Goal: Task Accomplishment & Management: Use online tool/utility

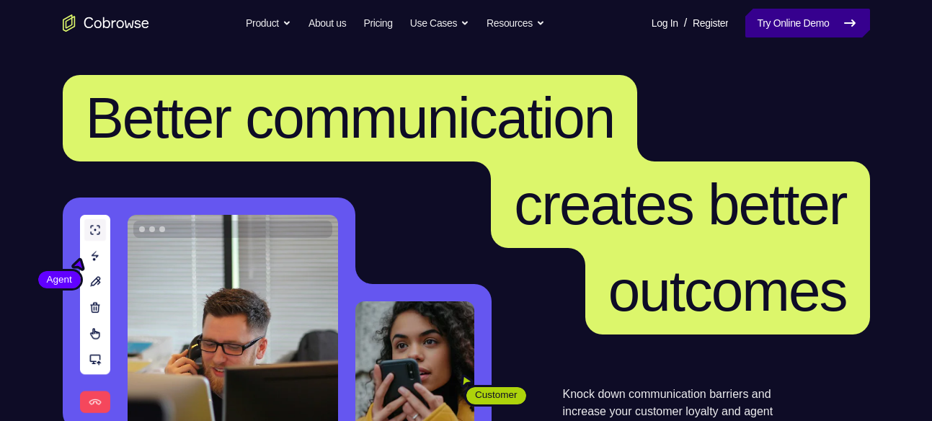
click at [778, 19] on link "Try Online Demo" at bounding box center [807, 23] width 124 height 29
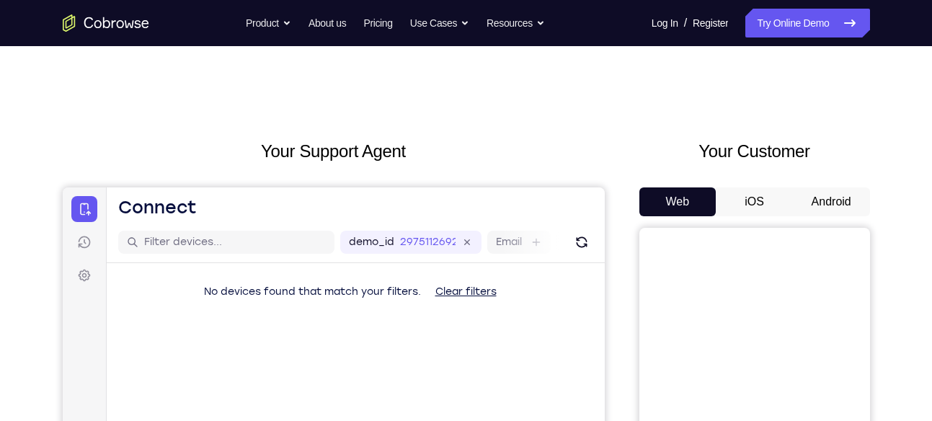
click at [785, 193] on button "iOS" at bounding box center [754, 201] width 77 height 29
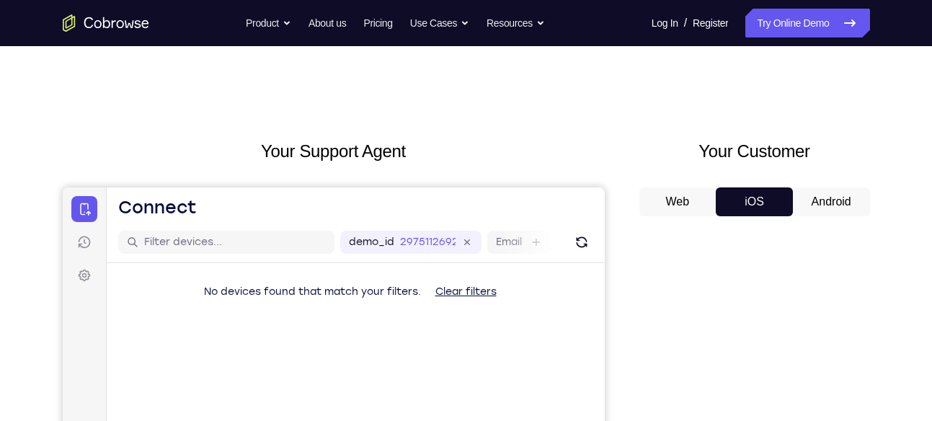
click at [853, 210] on button "Android" at bounding box center [831, 201] width 77 height 29
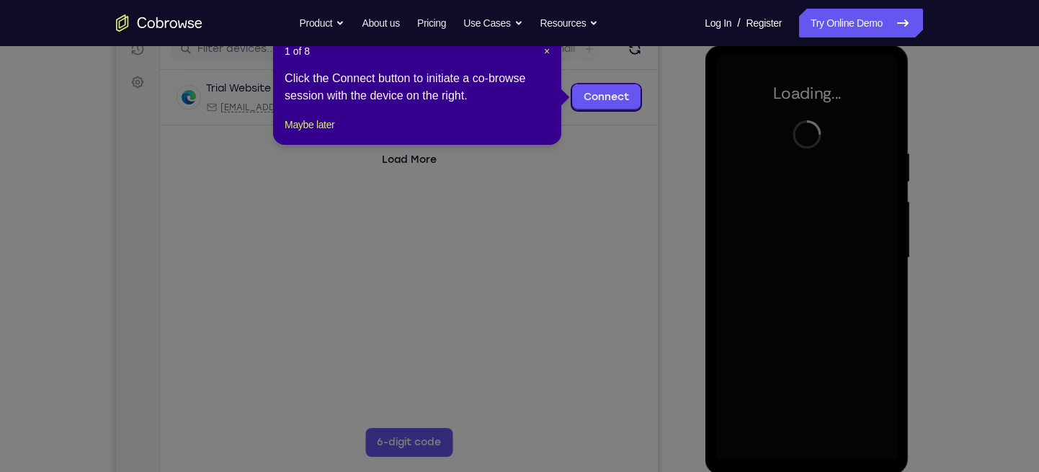
scroll to position [195, 0]
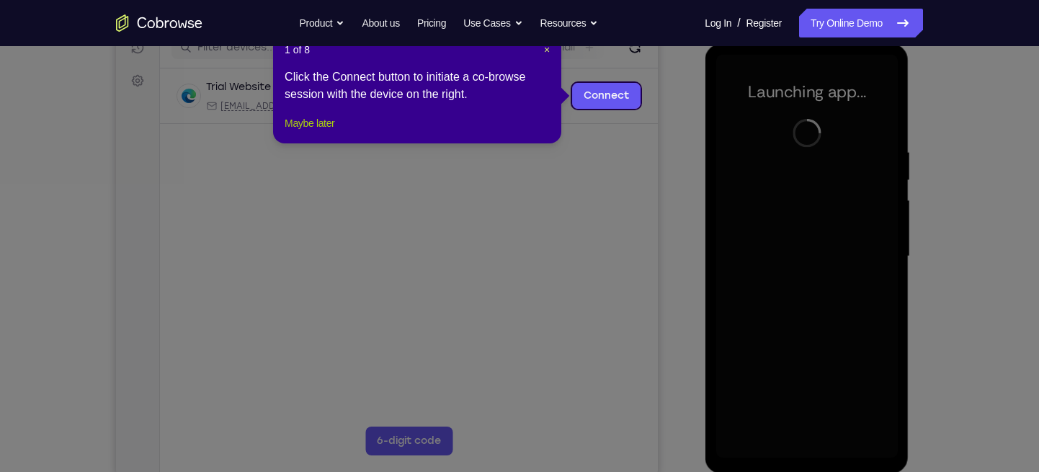
click at [314, 132] on button "Maybe later" at bounding box center [310, 123] width 50 height 17
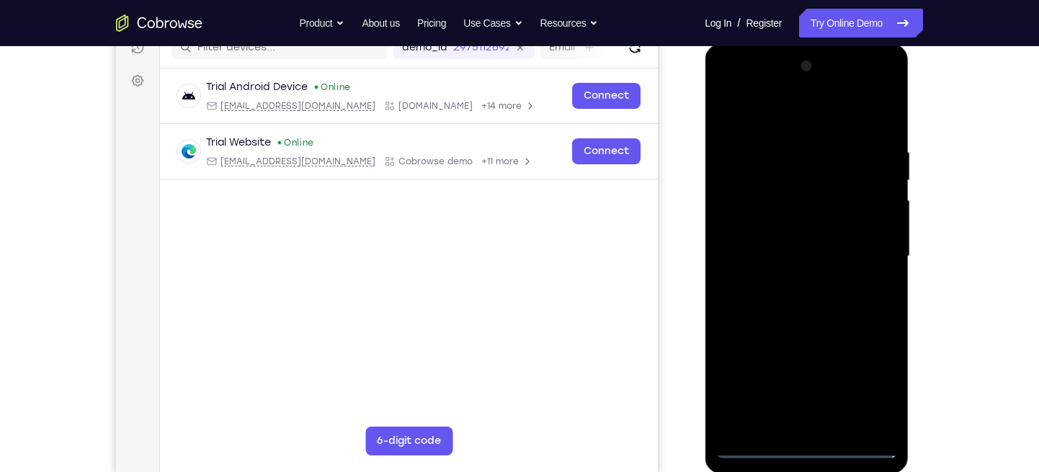
click at [806, 420] on div at bounding box center [807, 257] width 182 height 404
click at [869, 390] on div at bounding box center [807, 257] width 182 height 404
click at [780, 112] on div at bounding box center [807, 257] width 182 height 404
click at [868, 252] on div at bounding box center [807, 257] width 182 height 404
click at [786, 282] on div at bounding box center [807, 257] width 182 height 404
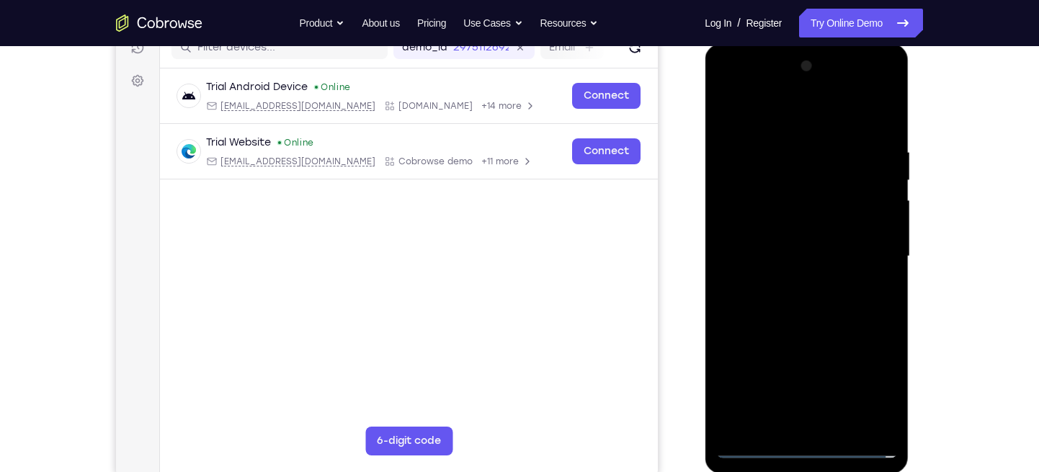
click at [803, 242] on div at bounding box center [807, 257] width 182 height 404
click at [790, 227] on div at bounding box center [807, 257] width 182 height 404
click at [785, 251] on div at bounding box center [807, 257] width 182 height 404
click at [779, 298] on div at bounding box center [807, 257] width 182 height 404
click at [773, 301] on div at bounding box center [807, 257] width 182 height 404
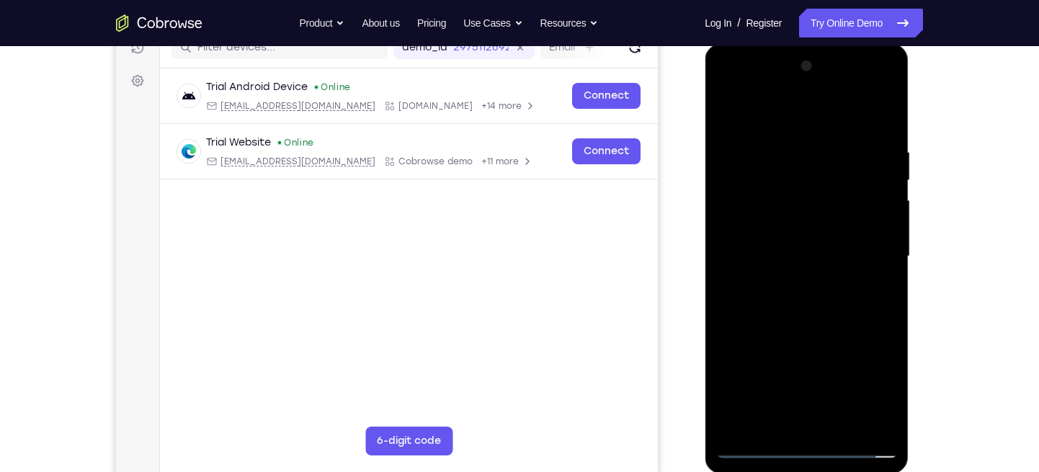
click at [773, 301] on div at bounding box center [807, 257] width 182 height 404
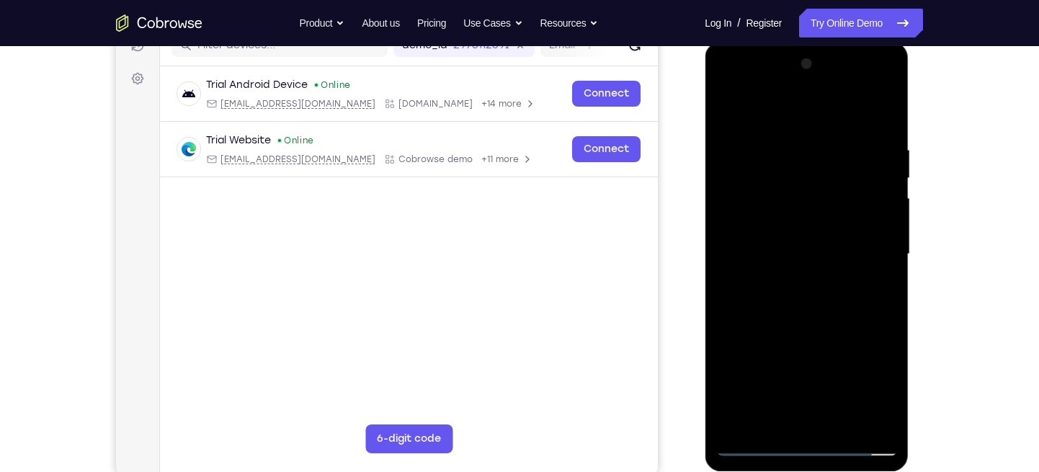
click at [806, 324] on div at bounding box center [807, 255] width 182 height 404
click at [840, 420] on div at bounding box center [807, 255] width 182 height 404
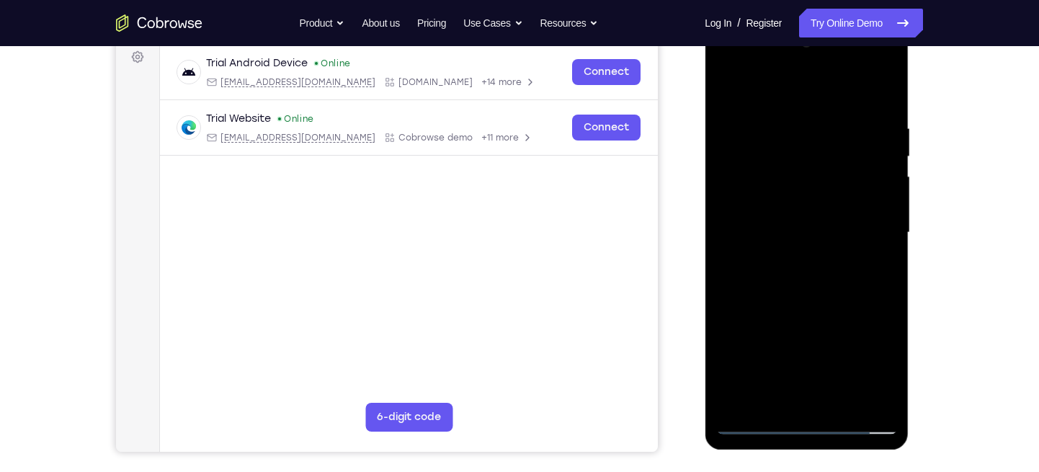
click at [819, 302] on div at bounding box center [807, 233] width 182 height 404
click at [759, 420] on div at bounding box center [807, 233] width 182 height 404
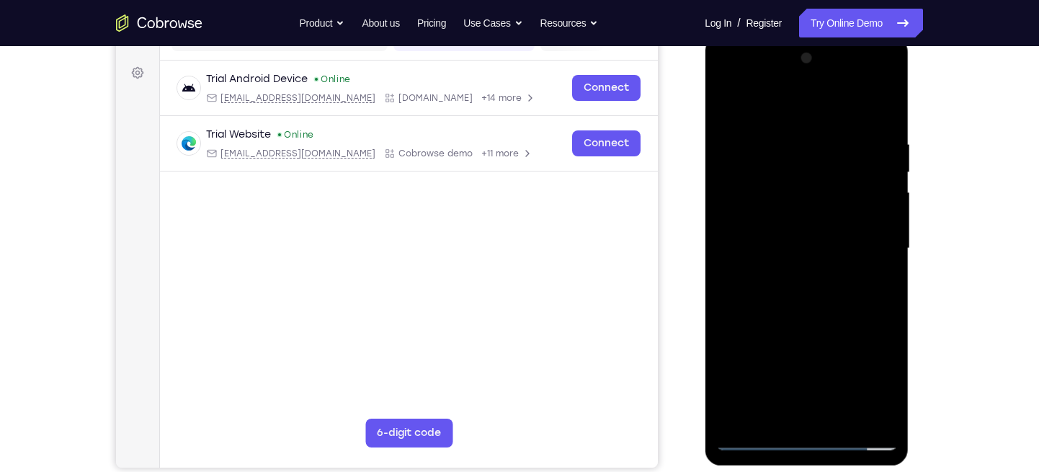
scroll to position [202, 0]
click at [886, 97] on div at bounding box center [807, 250] width 182 height 404
click at [730, 102] on div at bounding box center [807, 250] width 182 height 404
click at [834, 135] on div at bounding box center [807, 250] width 182 height 404
click at [884, 230] on div at bounding box center [807, 250] width 182 height 404
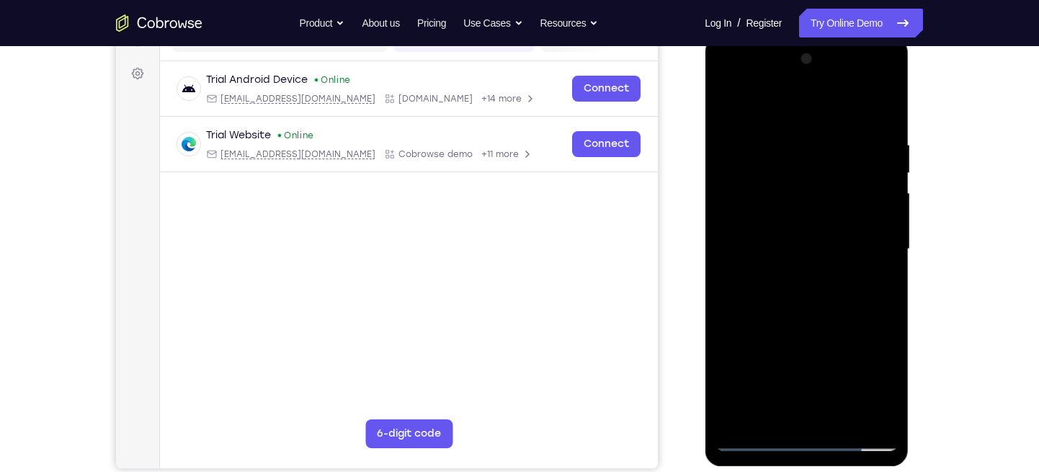
click at [884, 230] on div at bounding box center [807, 250] width 182 height 404
drag, startPoint x: 884, startPoint y: 230, endPoint x: 789, endPoint y: 221, distance: 95.5
click at [789, 221] on div at bounding box center [807, 250] width 182 height 404
drag, startPoint x: 744, startPoint y: 223, endPoint x: 850, endPoint y: 230, distance: 106.2
click at [850, 230] on div at bounding box center [807, 250] width 182 height 404
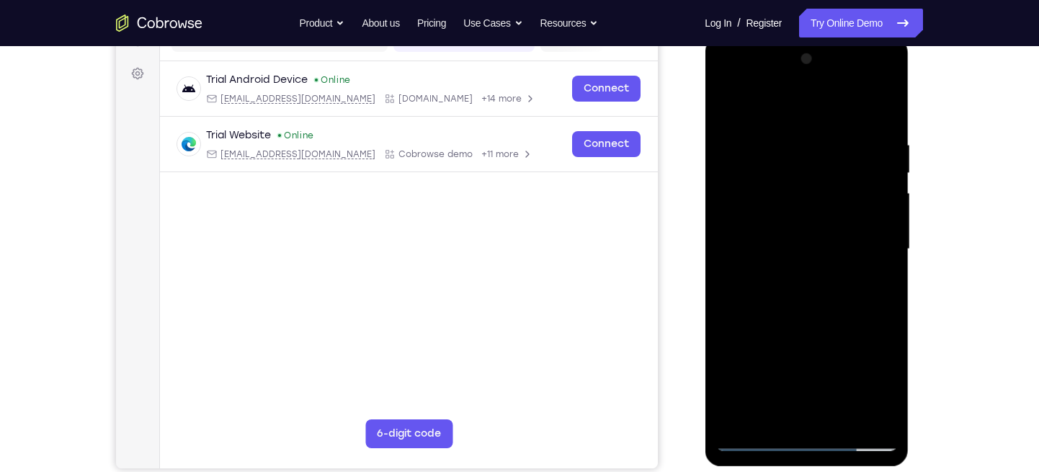
click at [879, 223] on div at bounding box center [807, 250] width 182 height 404
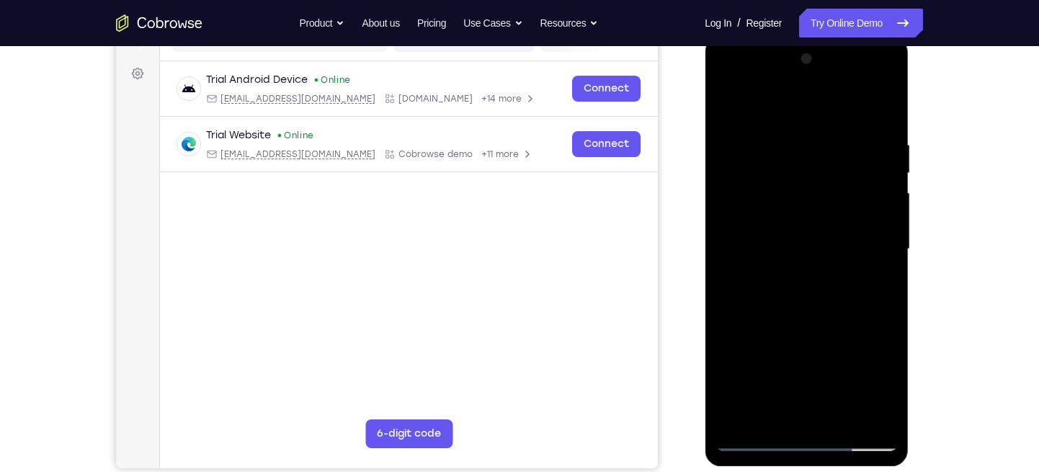
click at [876, 235] on div at bounding box center [807, 250] width 182 height 404
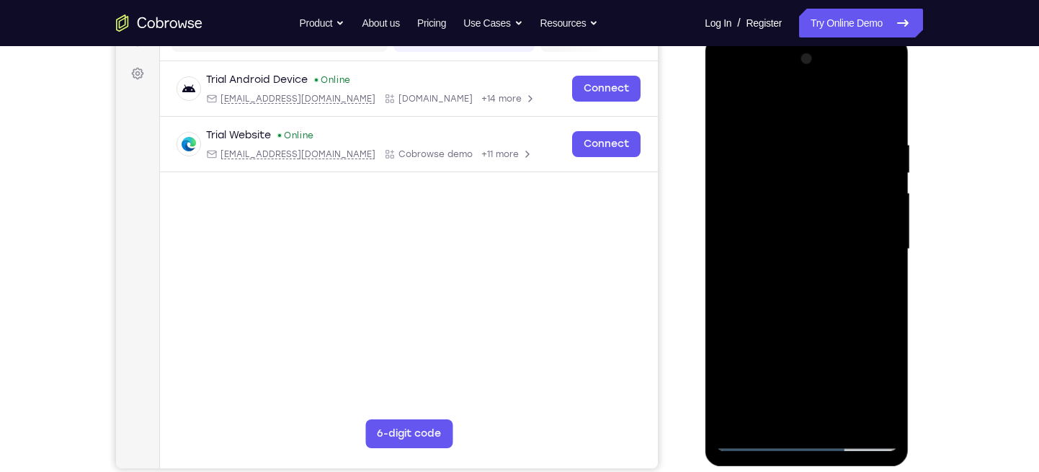
click at [879, 109] on div at bounding box center [807, 250] width 182 height 404
drag, startPoint x: 878, startPoint y: 132, endPoint x: 788, endPoint y: 136, distance: 90.2
click at [788, 136] on div at bounding box center [807, 250] width 182 height 404
click at [874, 140] on div at bounding box center [807, 250] width 182 height 404
drag, startPoint x: 808, startPoint y: 226, endPoint x: 922, endPoint y: 221, distance: 114.7
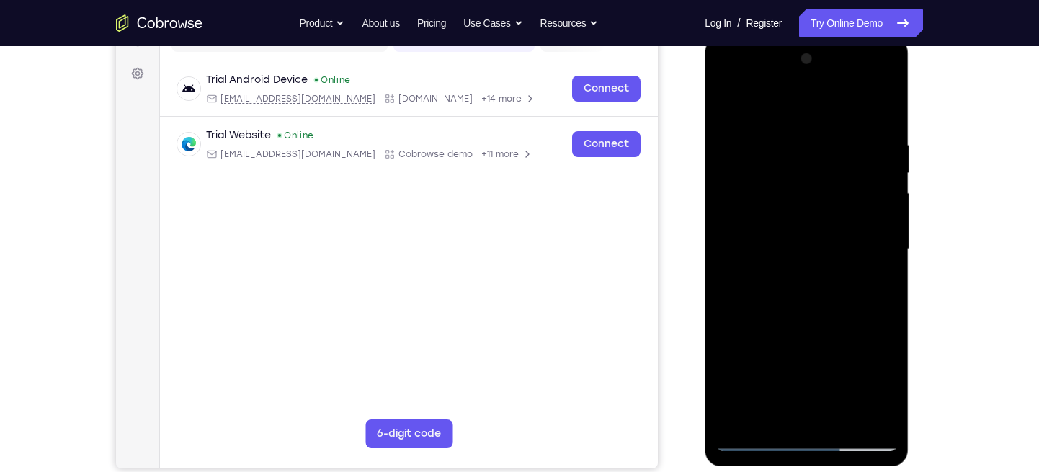
click at [910, 221] on html "Online web based iOS Simulators and Android Emulators. Run iPhone, iPad, Mobile…" at bounding box center [807, 253] width 205 height 432
click at [882, 109] on div at bounding box center [807, 250] width 182 height 404
click at [824, 134] on div at bounding box center [807, 250] width 182 height 404
click at [878, 107] on div at bounding box center [807, 250] width 182 height 404
drag, startPoint x: 793, startPoint y: 148, endPoint x: 788, endPoint y: 373, distance: 224.9
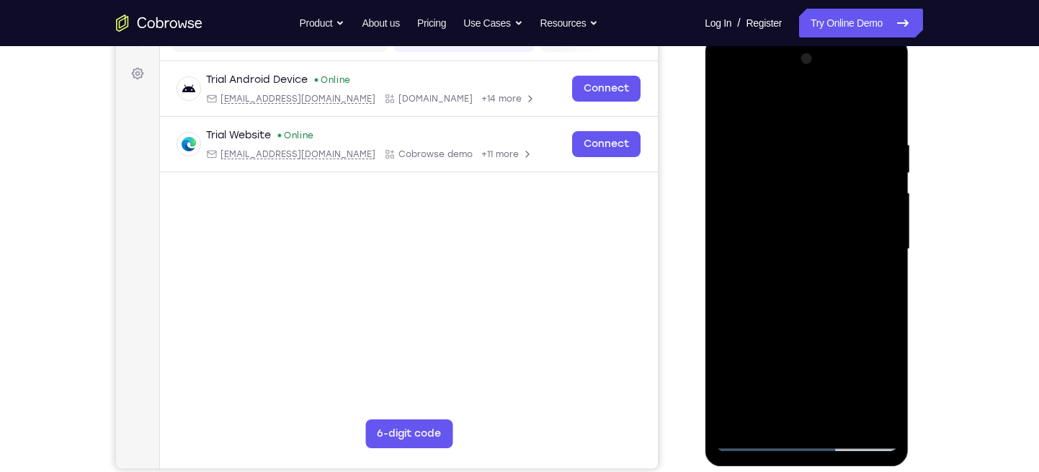
click at [788, 373] on div at bounding box center [807, 250] width 182 height 404
click at [874, 148] on div at bounding box center [807, 250] width 182 height 404
click at [873, 234] on div at bounding box center [807, 250] width 182 height 404
click at [873, 248] on div at bounding box center [807, 250] width 182 height 404
click at [878, 110] on div at bounding box center [807, 250] width 182 height 404
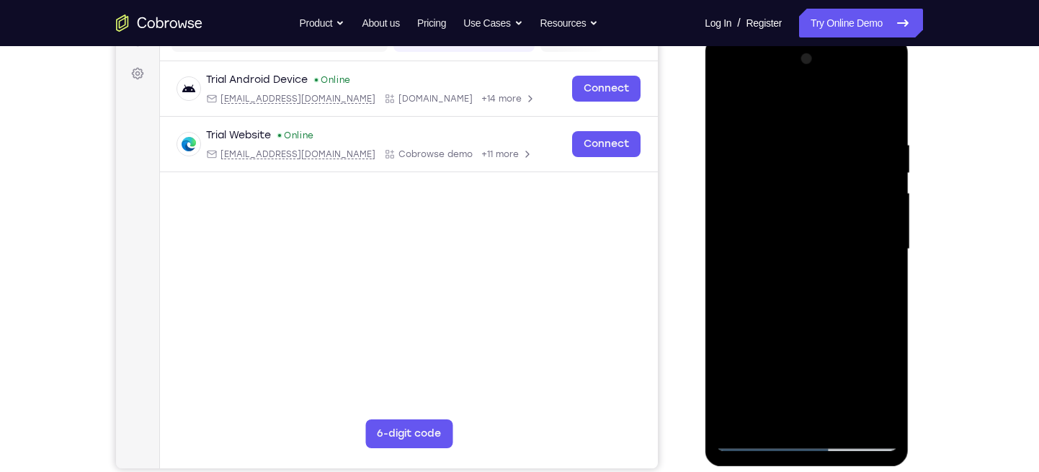
drag, startPoint x: 862, startPoint y: 149, endPoint x: 783, endPoint y: 141, distance: 79.0
click at [783, 141] on div at bounding box center [807, 250] width 182 height 404
drag, startPoint x: 859, startPoint y: 141, endPoint x: 786, endPoint y: 129, distance: 74.4
click at [786, 129] on div at bounding box center [807, 250] width 182 height 404
click at [870, 420] on div at bounding box center [807, 250] width 182 height 404
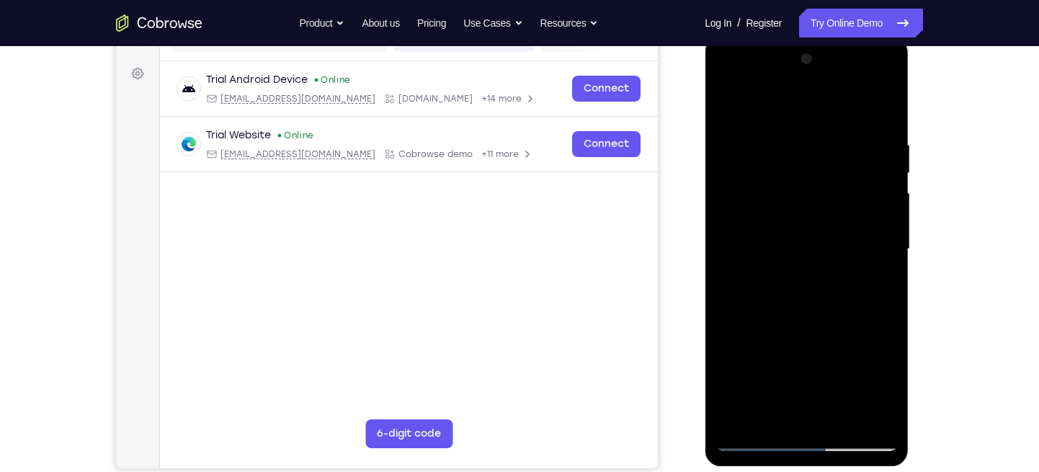
click at [807, 100] on div at bounding box center [807, 250] width 182 height 404
click at [783, 226] on div at bounding box center [807, 250] width 182 height 404
click at [783, 185] on div at bounding box center [807, 250] width 182 height 404
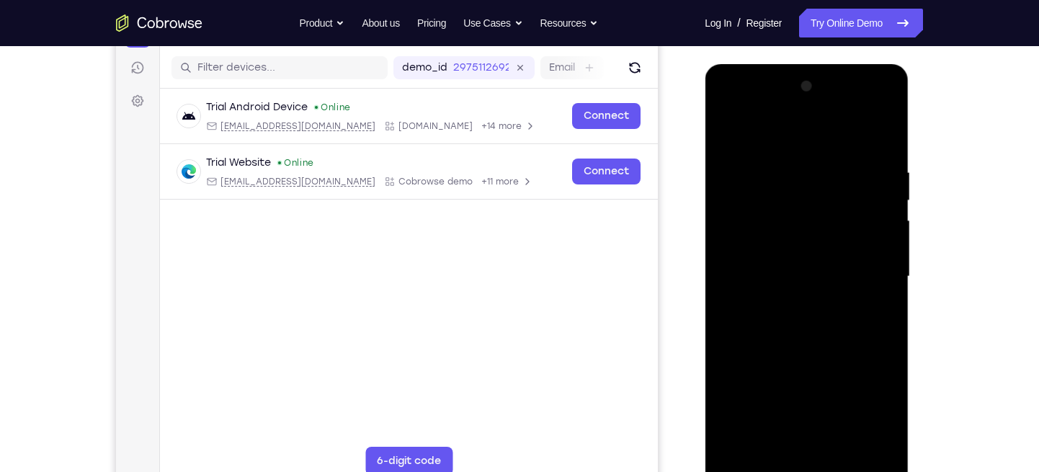
scroll to position [174, 0]
click at [795, 243] on div at bounding box center [807, 278] width 182 height 404
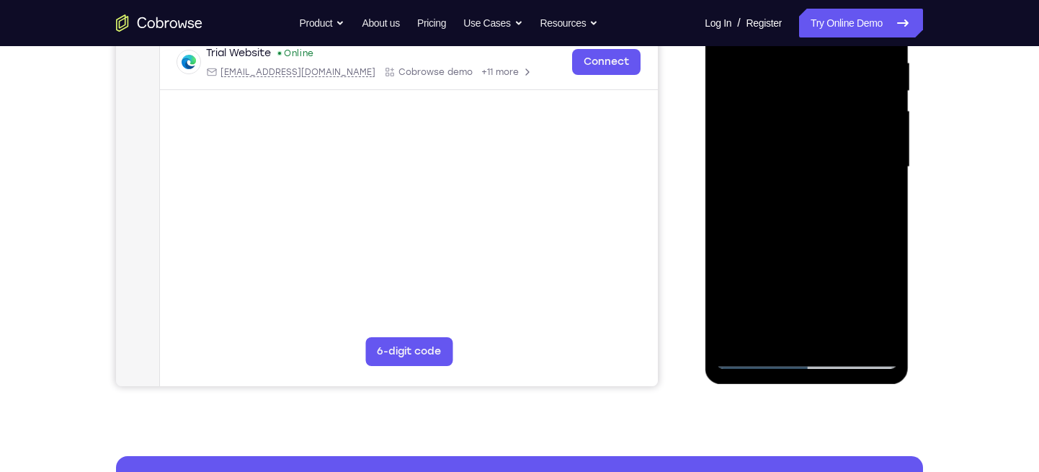
scroll to position [285, 0]
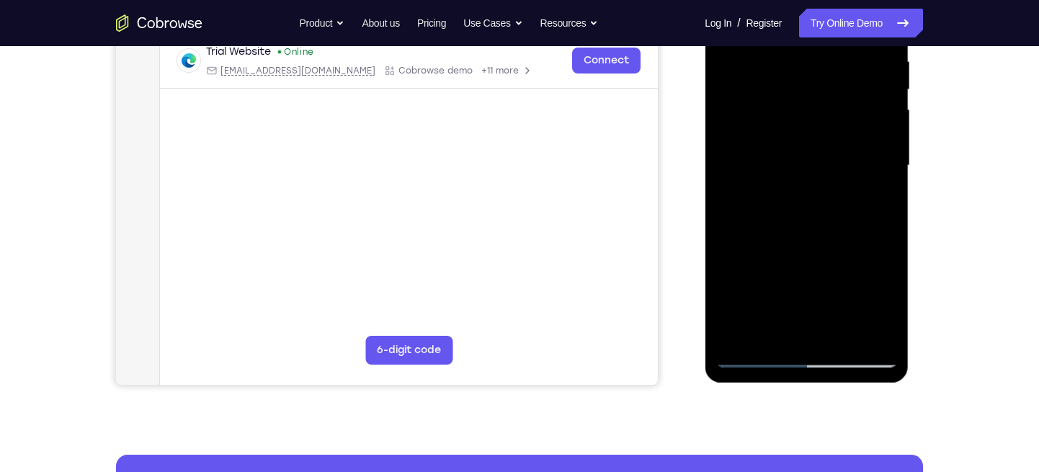
click at [769, 340] on div at bounding box center [807, 166] width 182 height 404
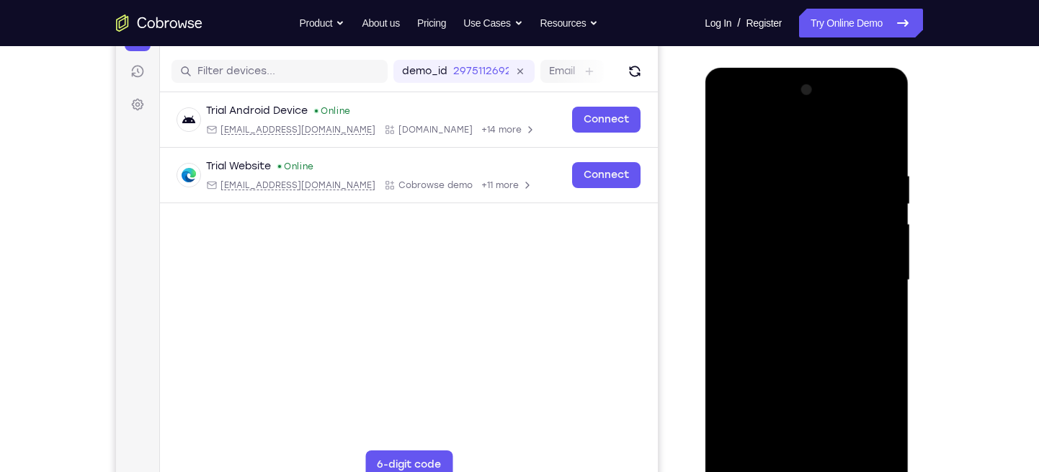
scroll to position [169, 0]
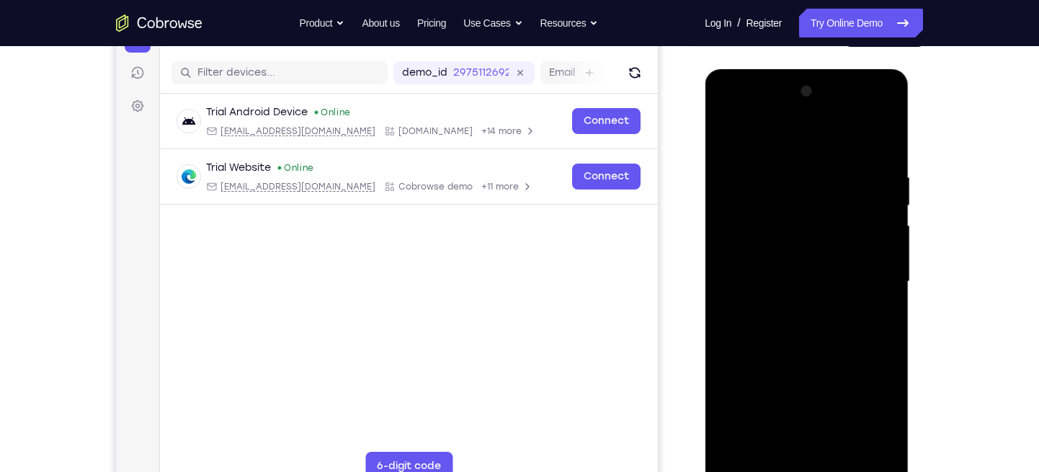
click at [766, 141] on div at bounding box center [807, 282] width 182 height 404
click at [731, 256] on div at bounding box center [807, 282] width 182 height 404
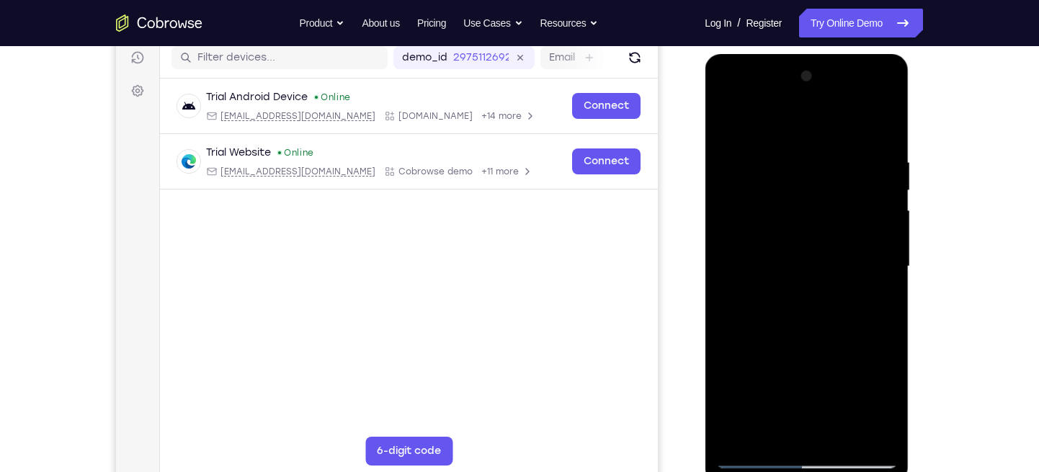
click at [841, 277] on div at bounding box center [807, 267] width 182 height 404
click at [835, 119] on div at bounding box center [807, 267] width 182 height 404
click at [733, 147] on div at bounding box center [807, 267] width 182 height 404
click at [770, 146] on div at bounding box center [807, 267] width 182 height 404
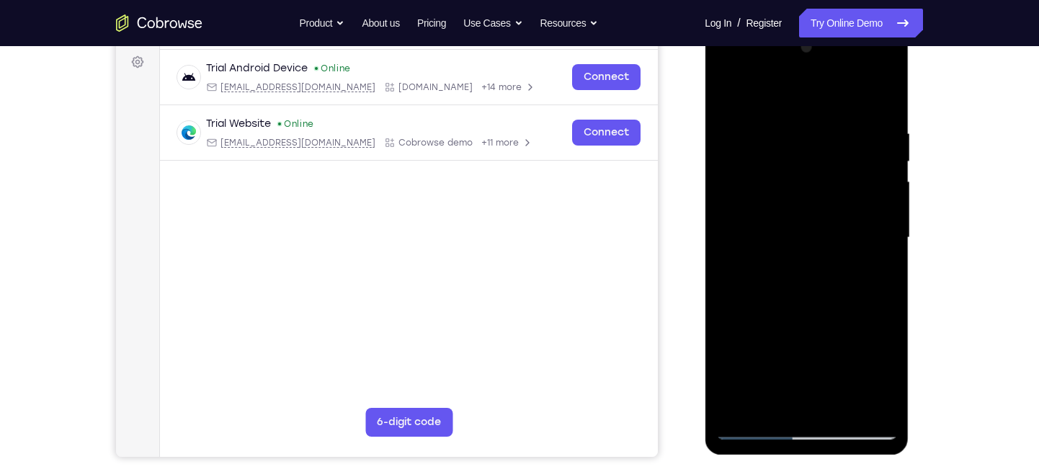
click at [876, 102] on div at bounding box center [807, 238] width 182 height 404
